Goal: Information Seeking & Learning: Understand process/instructions

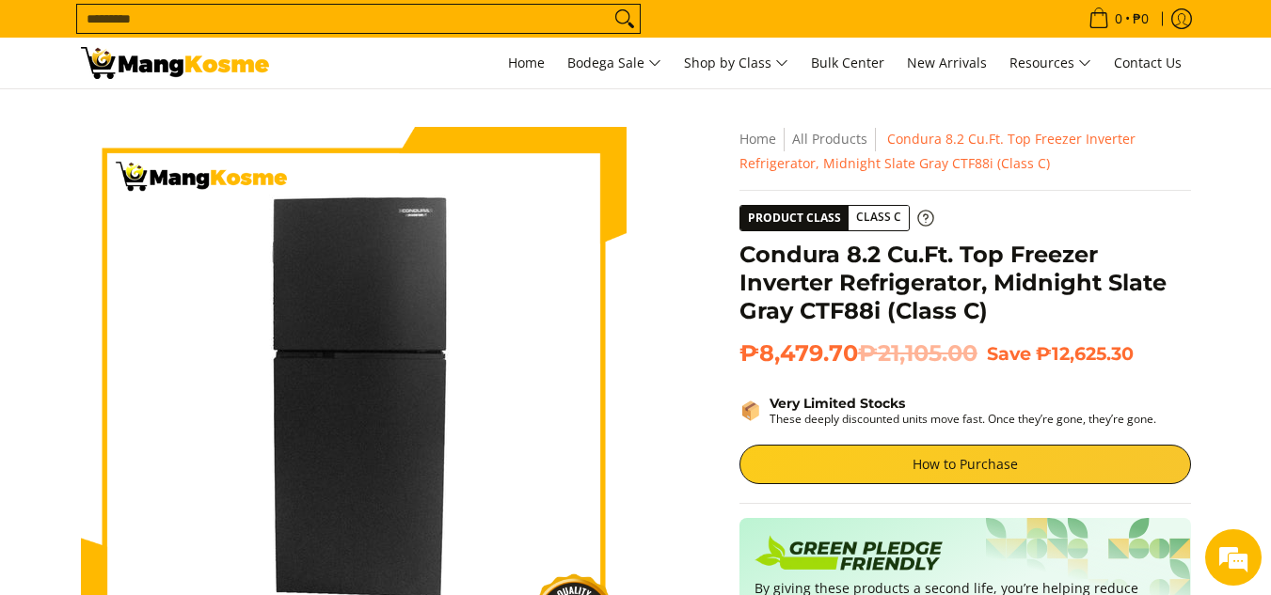
click at [922, 219] on icon at bounding box center [925, 218] width 17 height 17
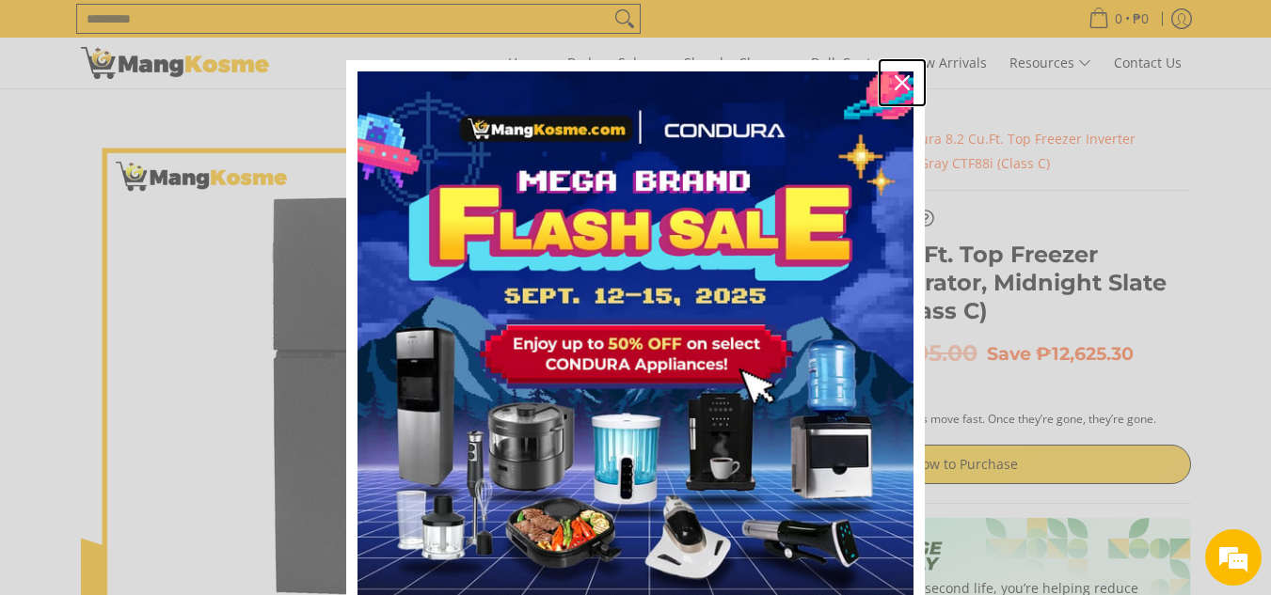
click at [900, 82] on icon "close icon" at bounding box center [901, 82] width 15 height 15
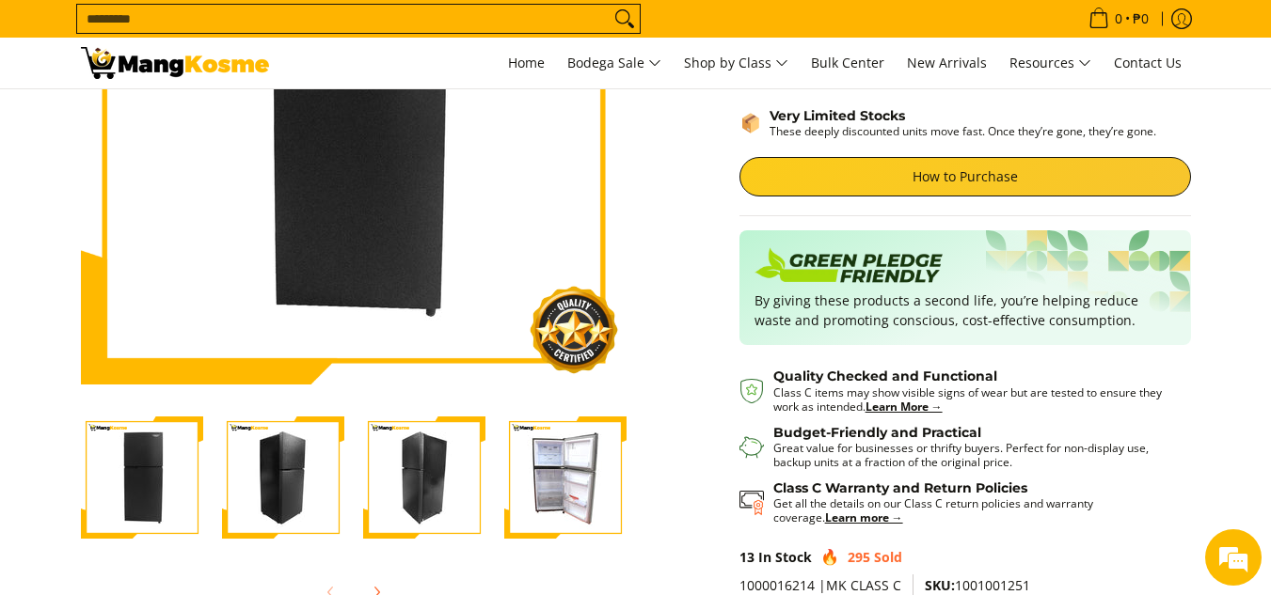
scroll to position [282, 0]
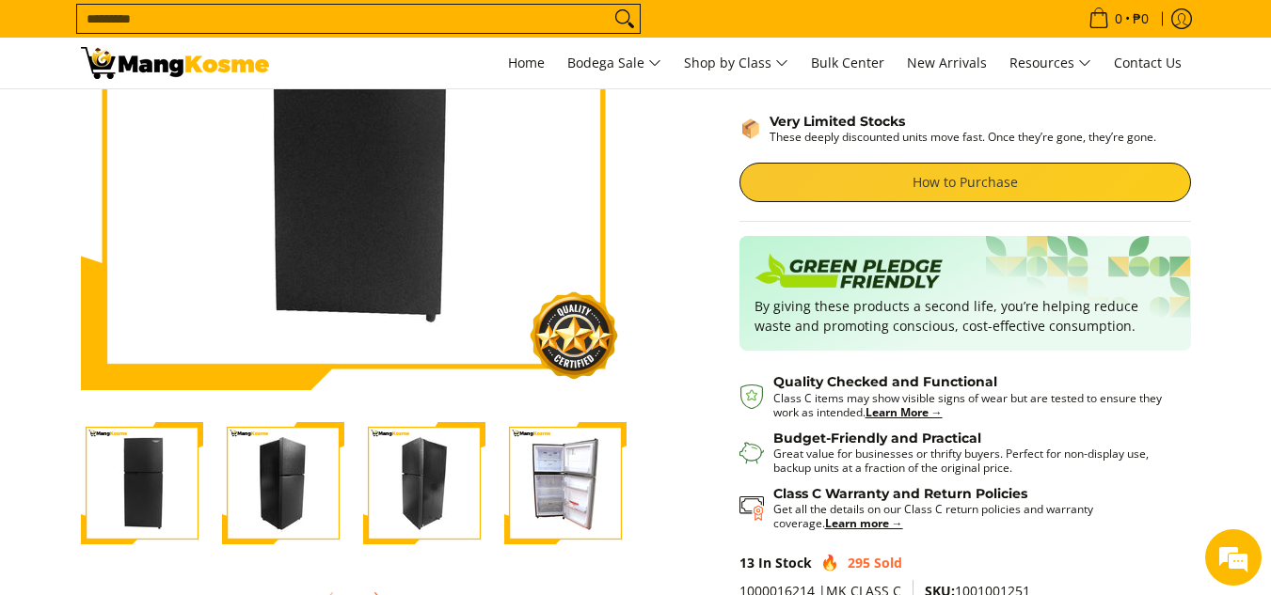
click at [839, 188] on link "How to Purchase" at bounding box center [964, 183] width 451 height 40
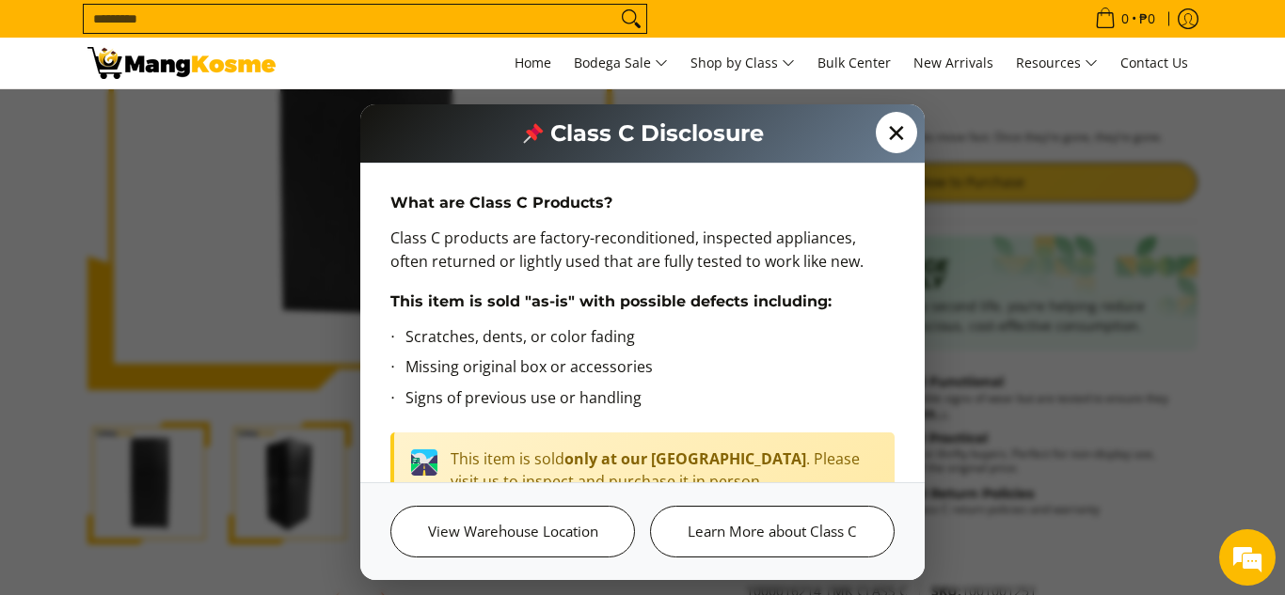
click at [897, 134] on span "✕" at bounding box center [896, 132] width 41 height 41
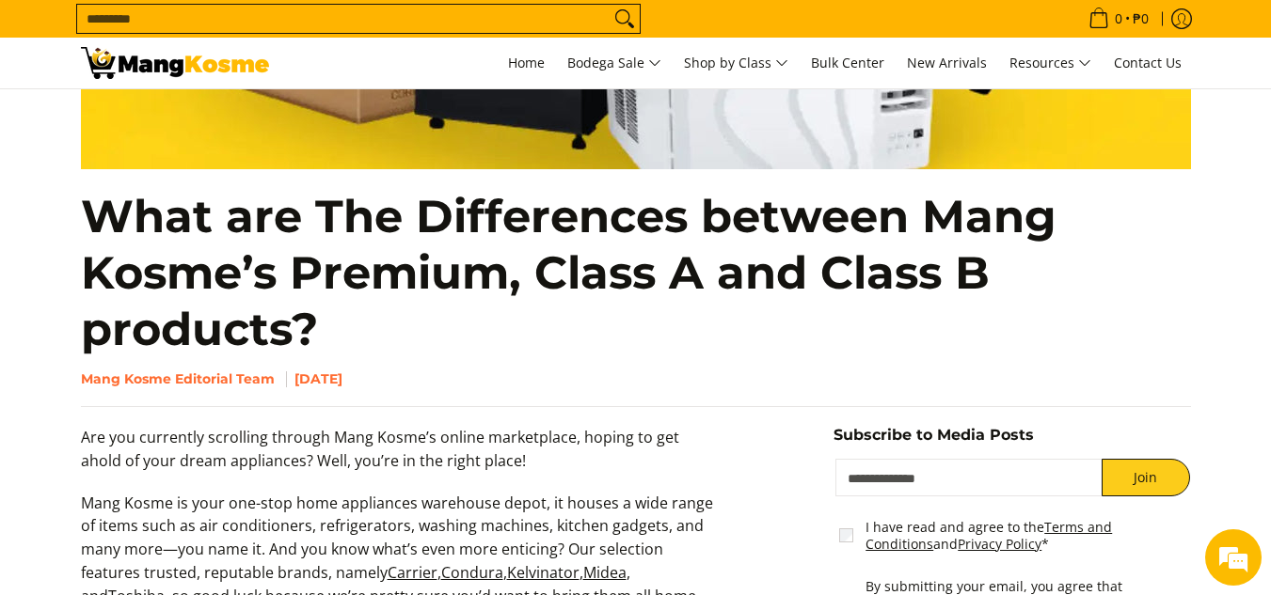
scroll to position [752, 0]
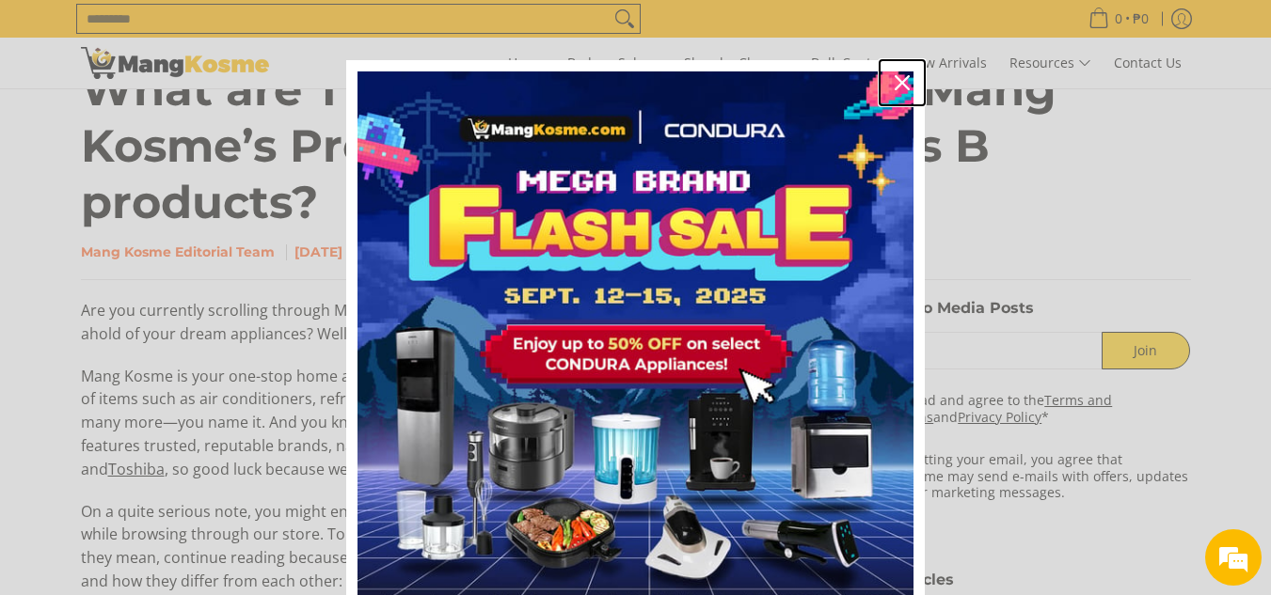
click at [906, 74] on div "Close" at bounding box center [902, 83] width 30 height 30
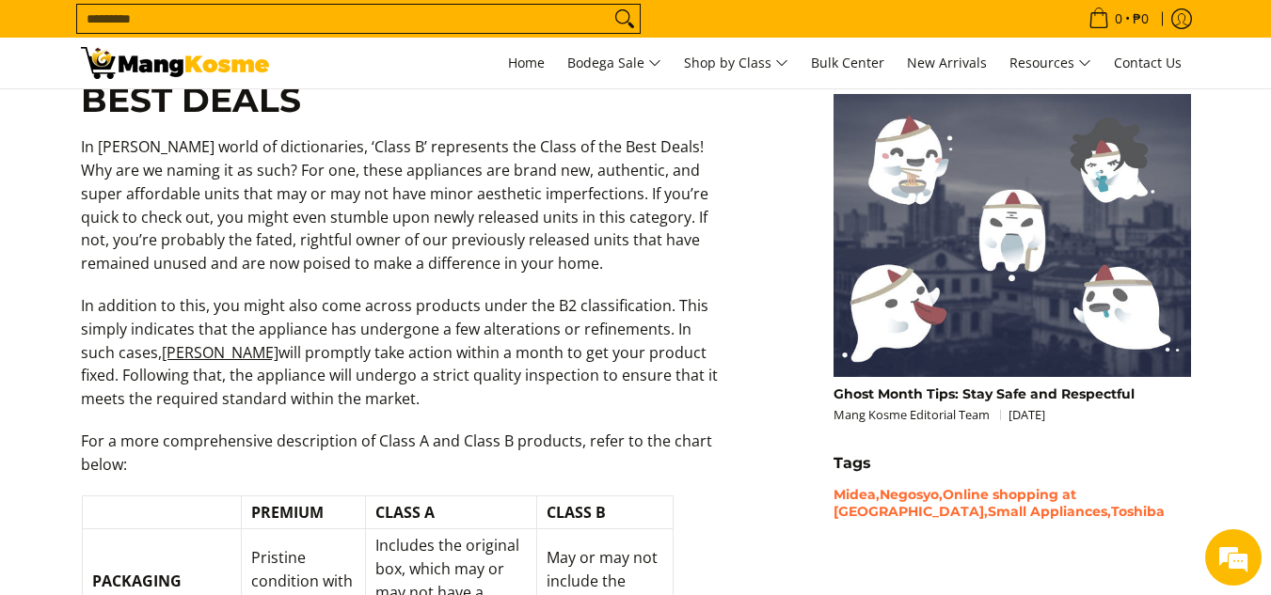
scroll to position [1901, 0]
